Goal: Communication & Community: Answer question/provide support

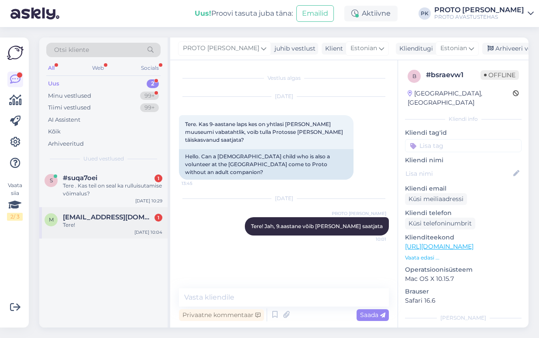
click at [75, 222] on div "Tere!" at bounding box center [112, 225] width 99 height 8
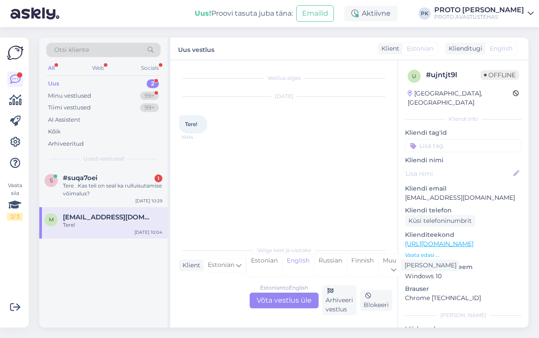
click at [289, 301] on div "Estonian to English Võta vestlus üle" at bounding box center [283, 301] width 69 height 16
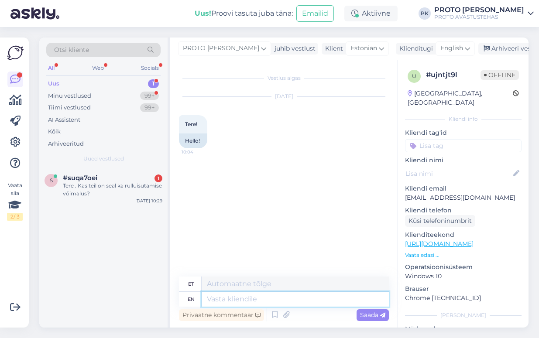
click at [256, 300] on textarea at bounding box center [295, 299] width 187 height 15
click at [465, 49] on icon at bounding box center [467, 49] width 5 height 10
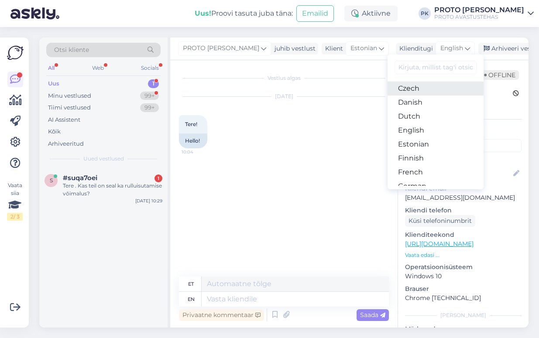
scroll to position [109, 0]
click at [397, 89] on link "Estonian" at bounding box center [435, 90] width 96 height 14
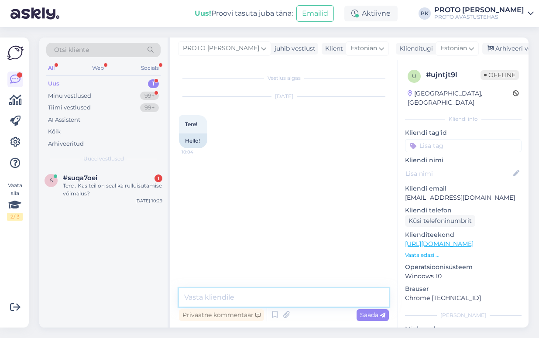
click at [222, 290] on textarea at bounding box center [284, 297] width 210 height 18
type textarea "Tere!"
click at [363, 316] on span "Saada" at bounding box center [372, 315] width 25 height 8
click at [77, 183] on div "Tere . Kas teil on seal ka rulluisutamise võimalus?" at bounding box center [112, 190] width 99 height 16
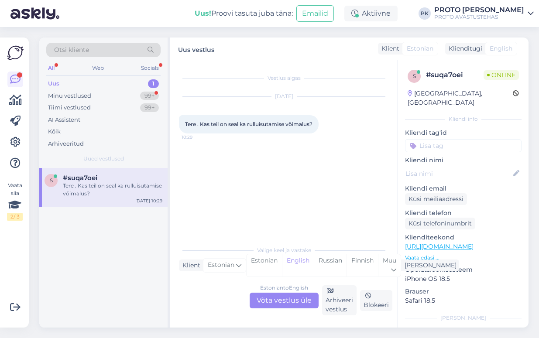
click at [290, 297] on div "Estonian to English Võta vestlus üle" at bounding box center [283, 301] width 69 height 16
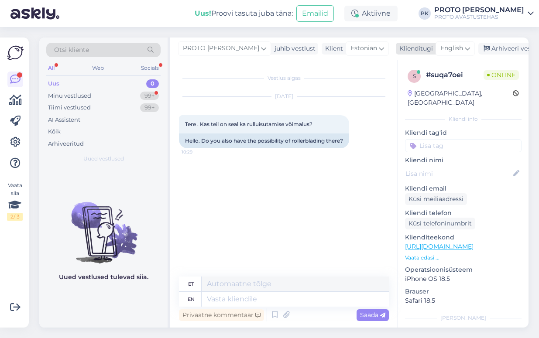
click at [465, 50] on icon at bounding box center [467, 49] width 5 height 10
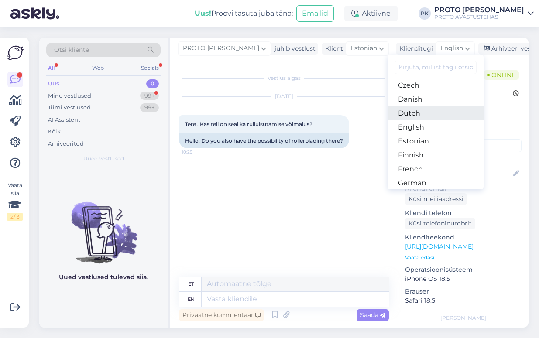
scroll to position [55, 0]
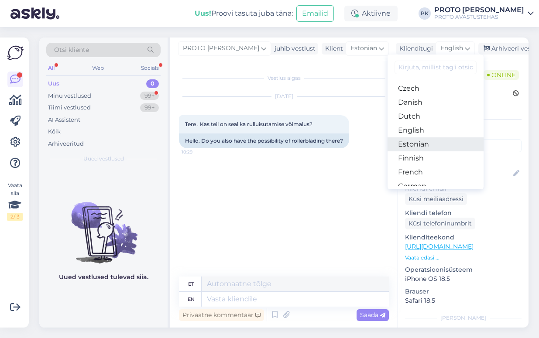
click at [404, 149] on link "Estonian" at bounding box center [435, 144] width 96 height 14
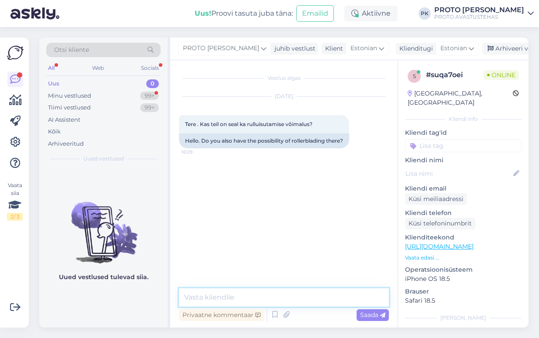
click at [221, 299] on textarea at bounding box center [284, 297] width 210 height 18
type textarea "Tere! Protos ei ole rulluisutamise võimalust."
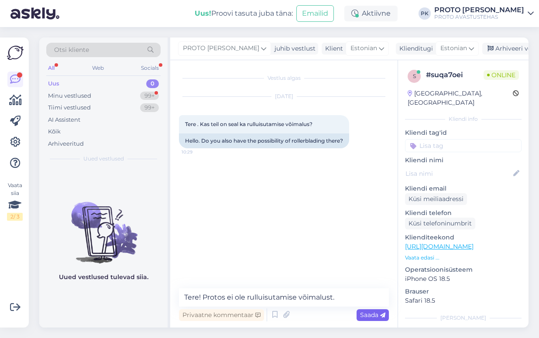
click at [361, 314] on span "Saada" at bounding box center [372, 315] width 25 height 8
